Goal: Communication & Community: Answer question/provide support

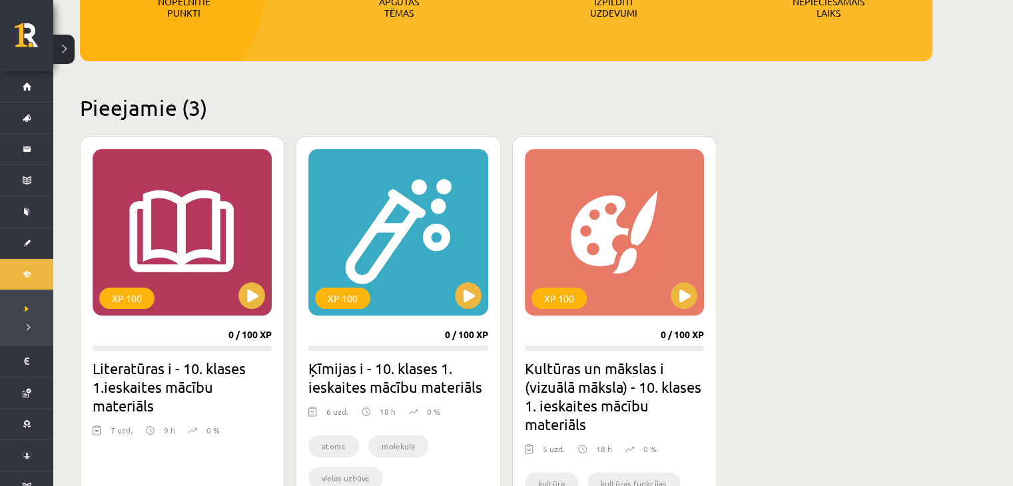
scroll to position [266, 0]
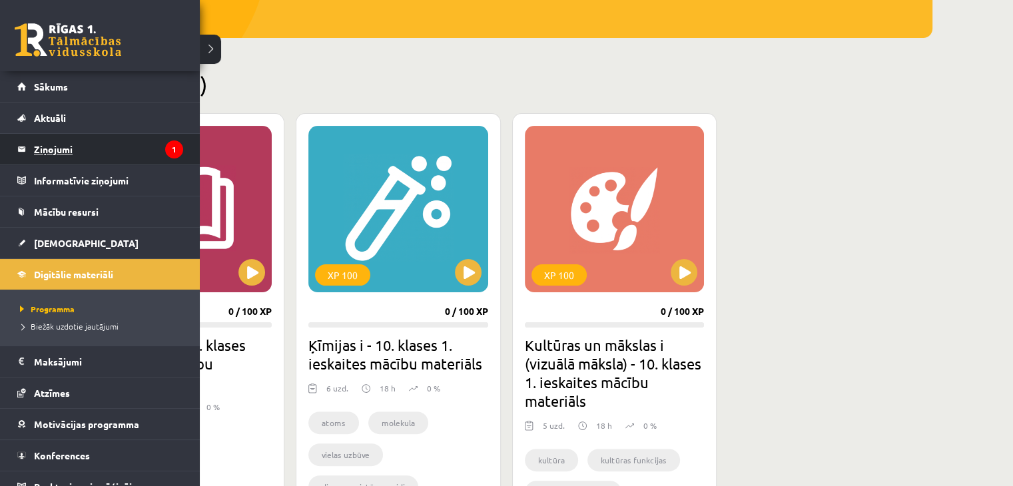
click at [73, 148] on legend "Ziņojumi 1" at bounding box center [108, 149] width 149 height 31
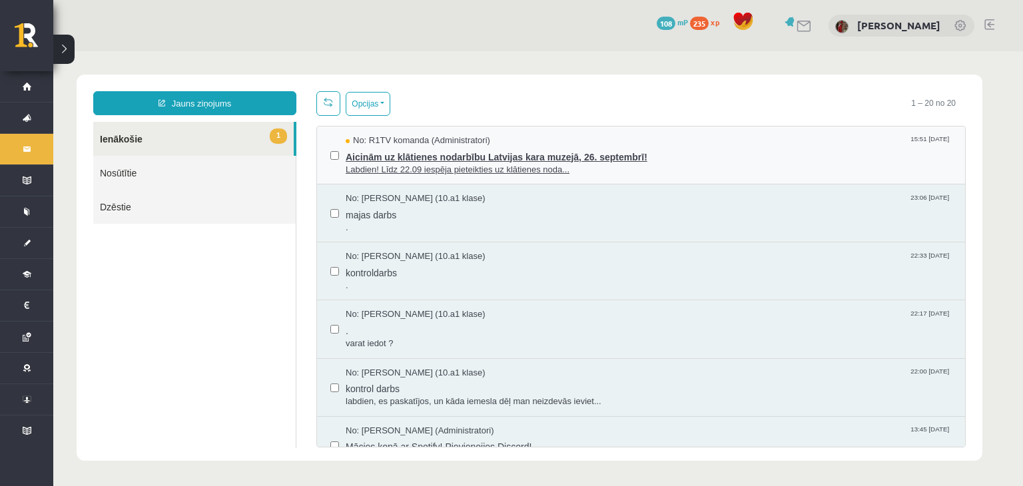
click at [518, 158] on span "Aicinām uz klātienes nodarbību Latvijas kara muzejā, 26. septembrī!" at bounding box center [649, 155] width 606 height 17
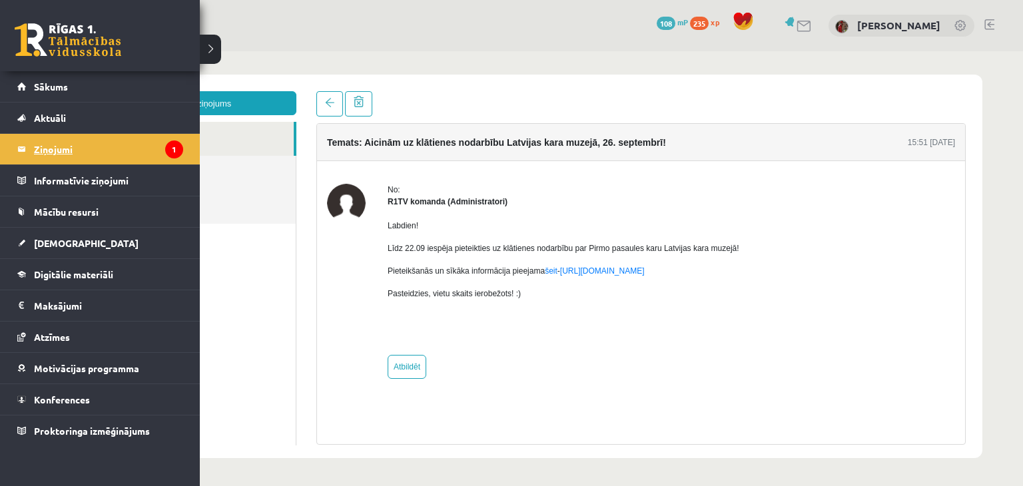
click at [65, 143] on legend "Ziņojumi 1" at bounding box center [108, 149] width 149 height 31
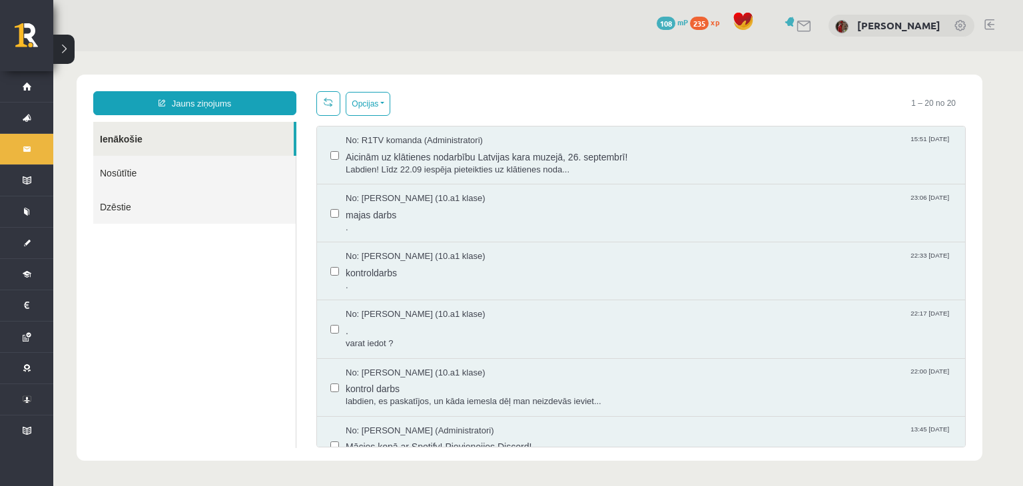
click at [176, 352] on ul "Ienākošie Nosūtītie Dzēstie" at bounding box center [194, 285] width 203 height 326
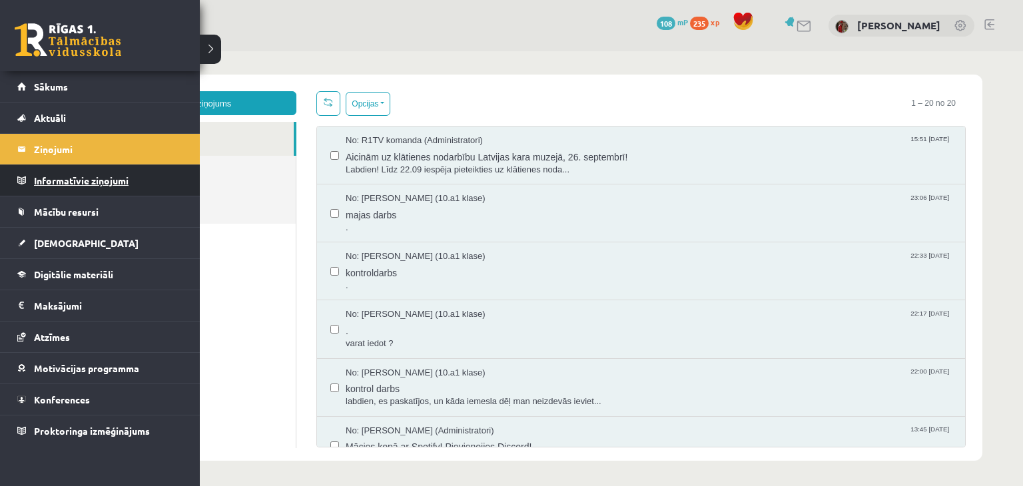
click at [67, 182] on legend "Informatīvie ziņojumi 0" at bounding box center [108, 180] width 149 height 31
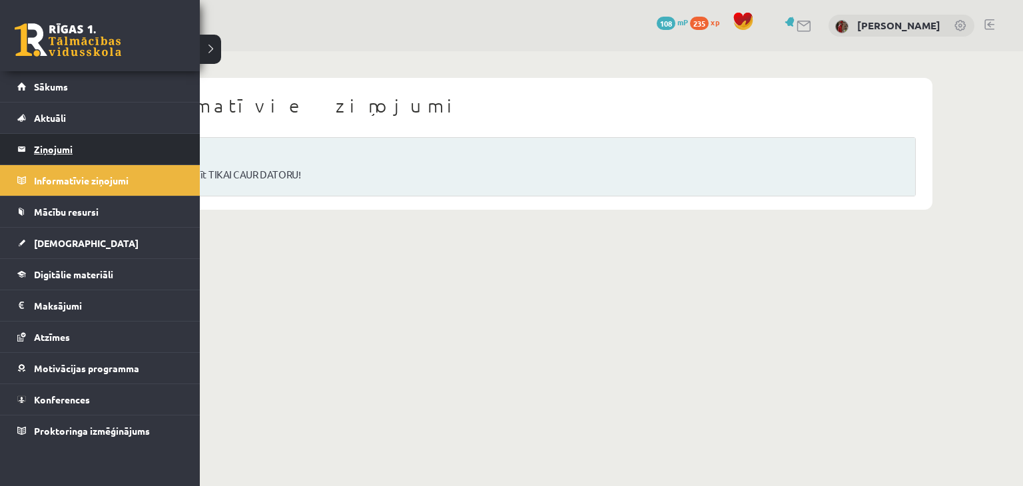
click at [67, 150] on legend "Ziņojumi 1" at bounding box center [108, 149] width 149 height 31
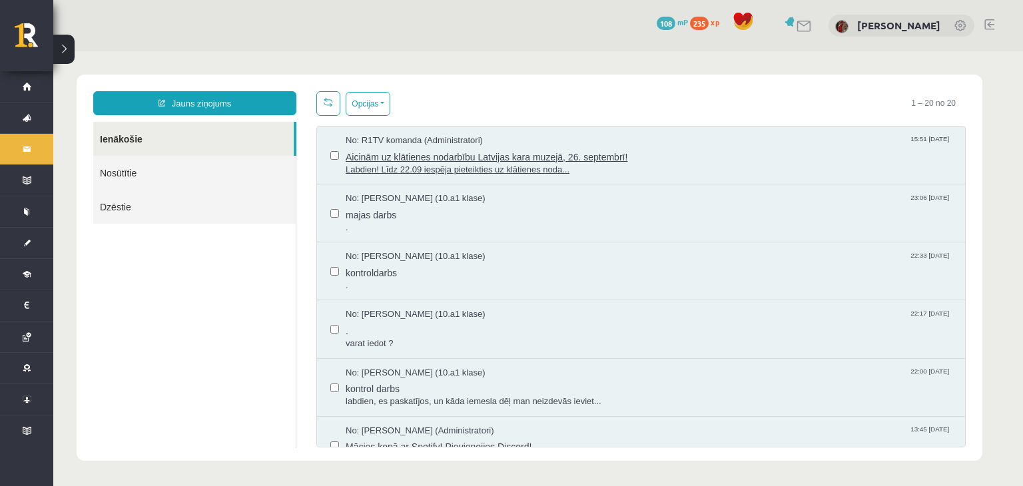
click at [428, 161] on span "Aicinām uz klātienes nodarbību Latvijas kara muzejā, 26. septembrī!" at bounding box center [649, 155] width 606 height 17
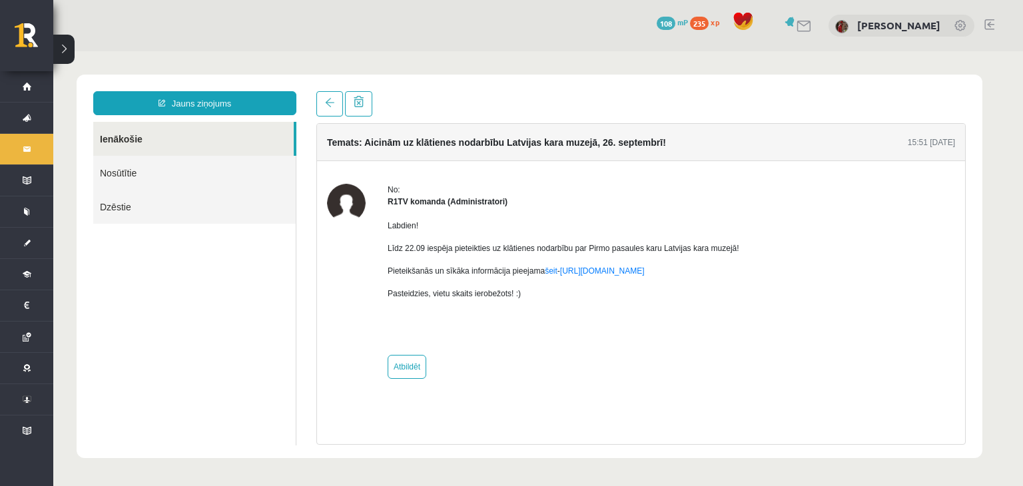
click at [805, 23] on link at bounding box center [805, 26] width 16 height 11
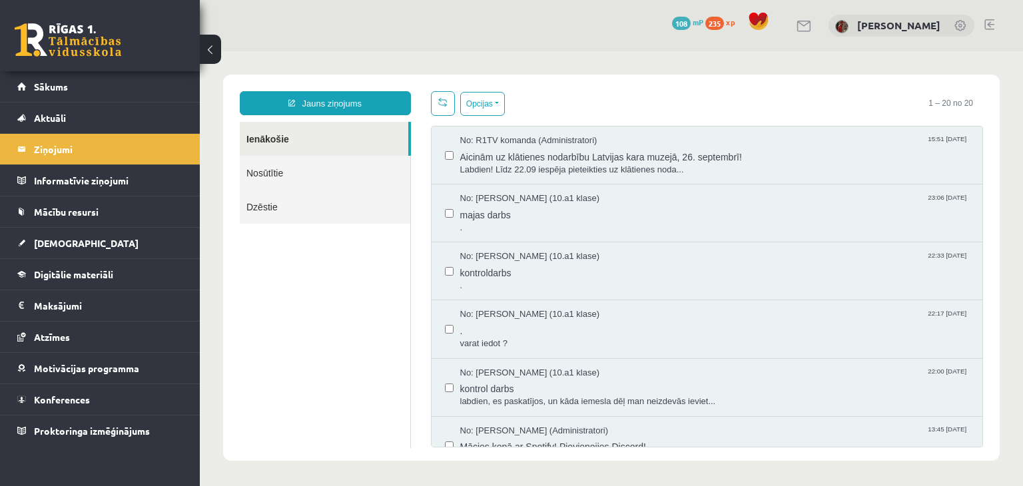
click at [68, 240] on span "[DEMOGRAPHIC_DATA]" at bounding box center [86, 243] width 105 height 12
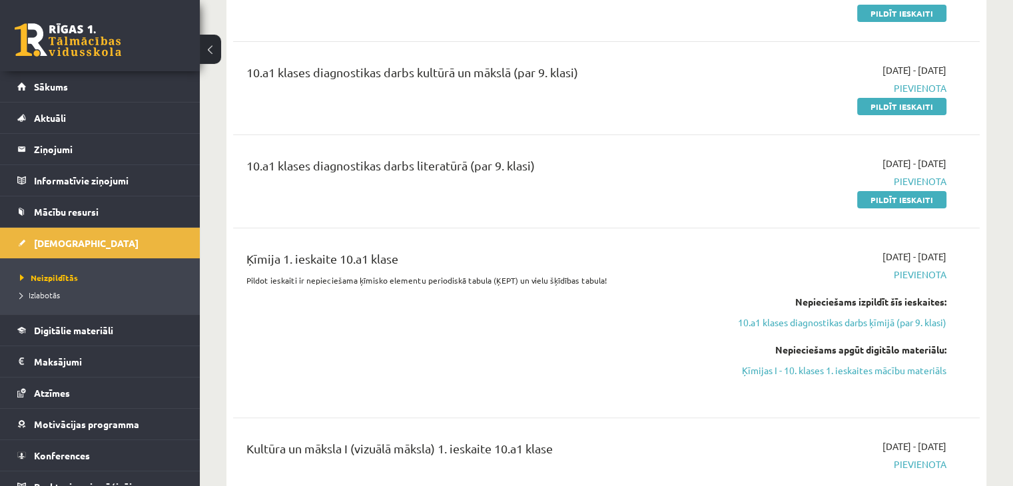
scroll to position [400, 0]
